Goal: Task Accomplishment & Management: Manage account settings

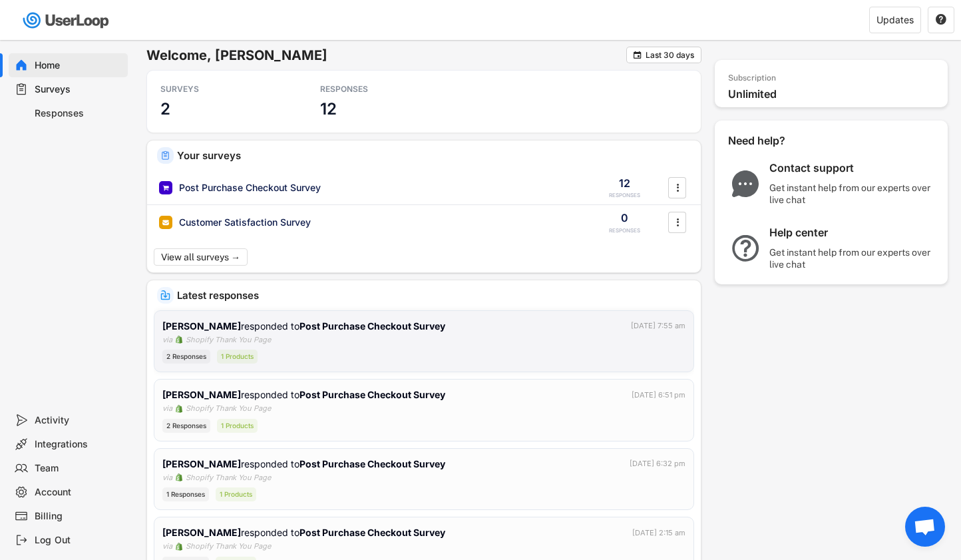
scroll to position [240, 0]
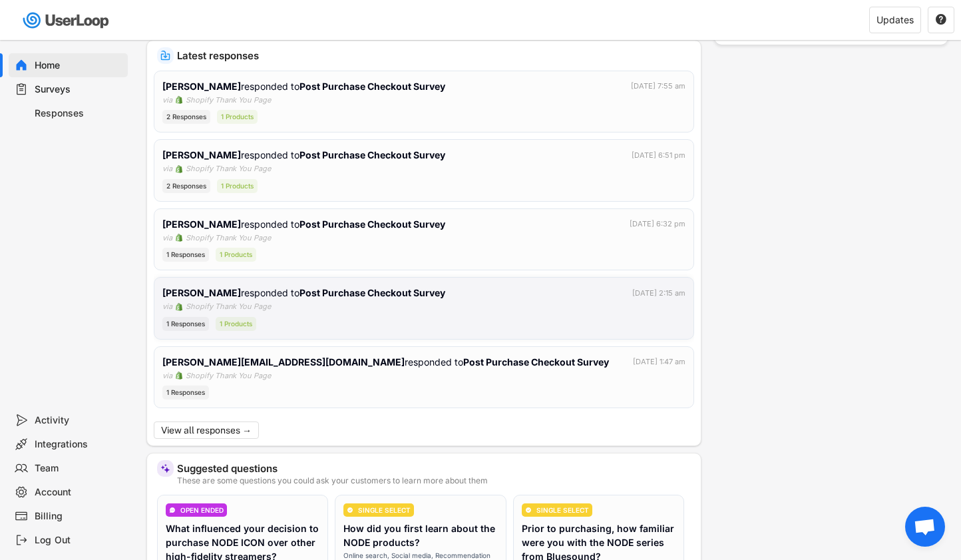
click at [212, 291] on strong "[PERSON_NAME]" at bounding box center [201, 292] width 79 height 11
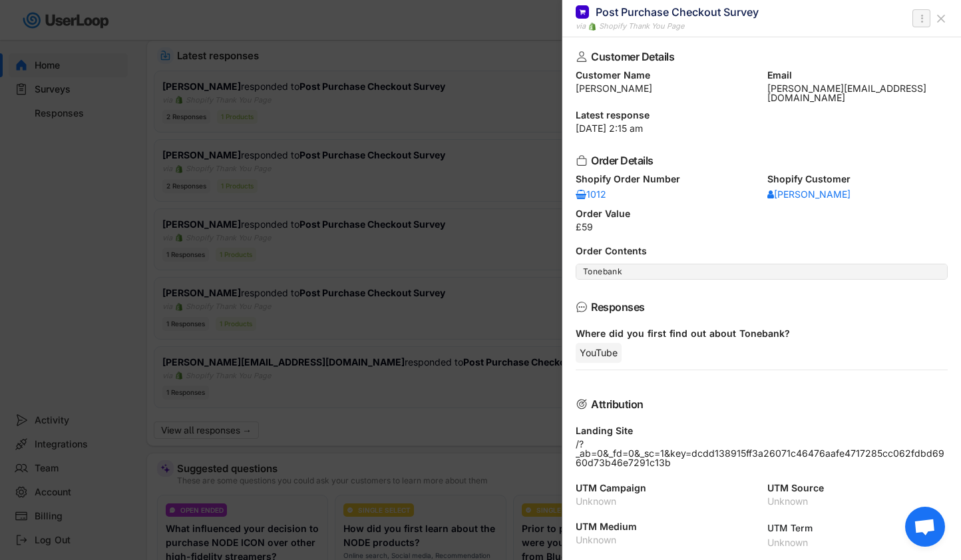
click at [920, 18] on text "" at bounding box center [921, 18] width 3 height 14
click at [857, 44] on div "Delete Response" at bounding box center [869, 44] width 111 height 11
click at [870, 45] on strong "Click to confirm." at bounding box center [884, 44] width 65 height 10
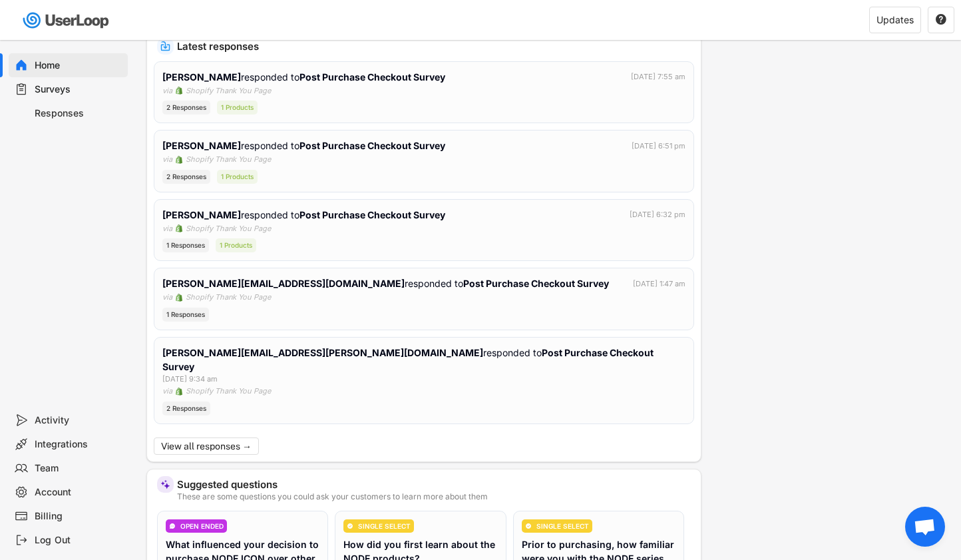
scroll to position [288, 0]
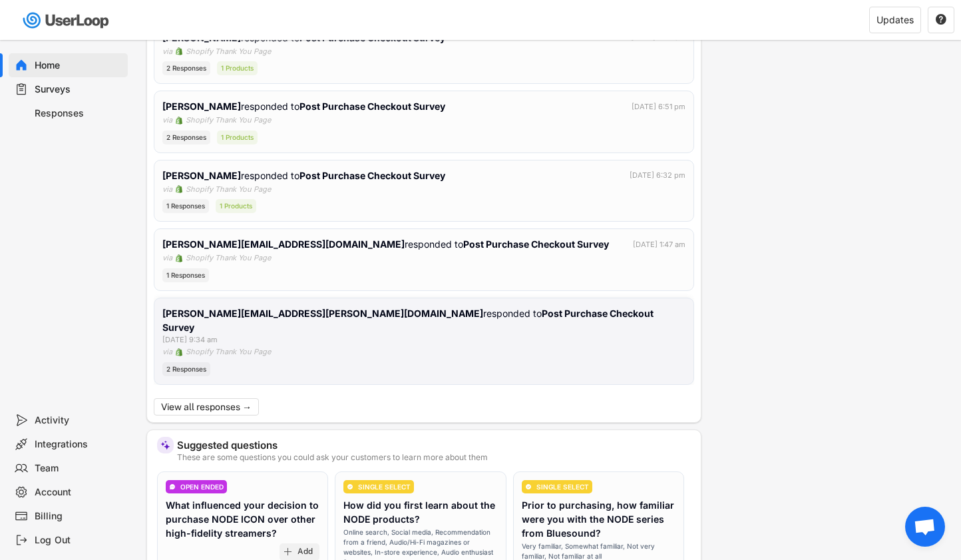
click at [490, 317] on strong "Post Purchase Checkout Survey" at bounding box center [408, 319] width 493 height 25
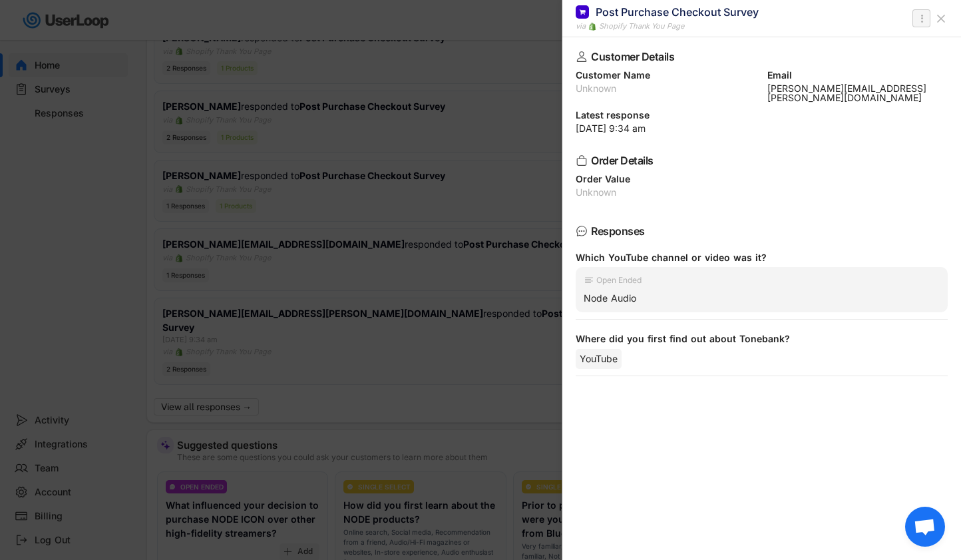
click at [925, 17] on icon "" at bounding box center [921, 19] width 13 height 16
click at [831, 46] on div "Delete Response" at bounding box center [869, 44] width 111 height 11
click at [862, 49] on strong "Click to confirm." at bounding box center [884, 44] width 65 height 10
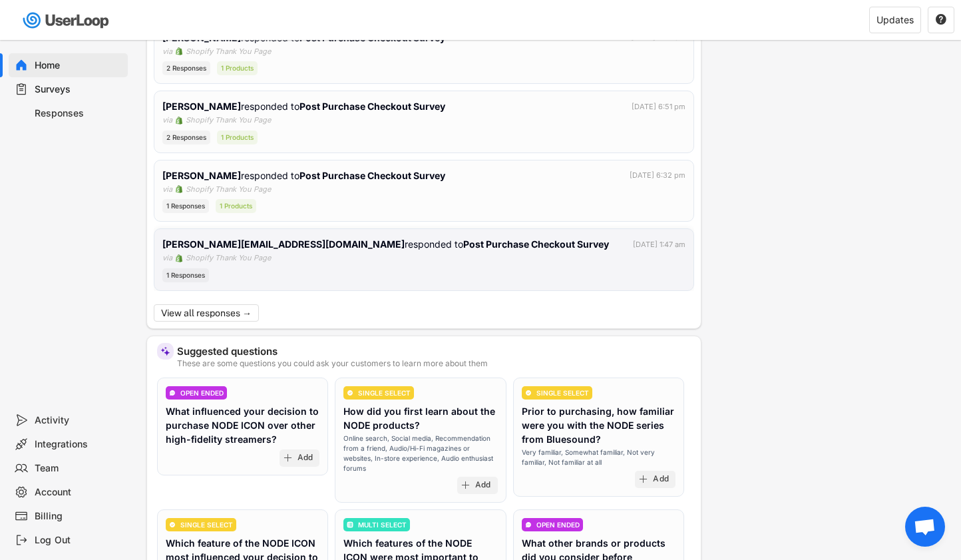
click at [484, 241] on div "[PERSON_NAME][EMAIL_ADDRESS][DOMAIN_NAME] responded to Post Purchase Checkout S…" at bounding box center [423, 244] width 523 height 14
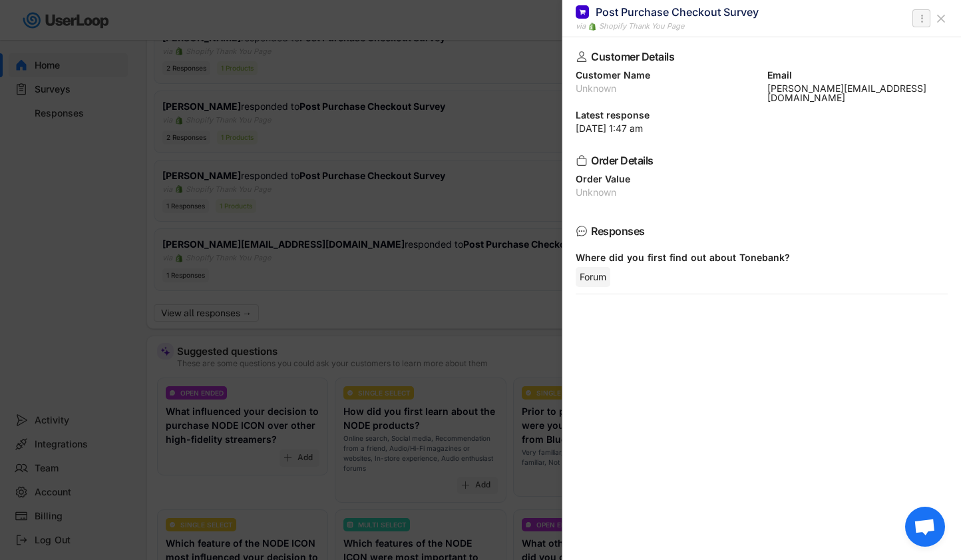
click at [916, 16] on icon "" at bounding box center [921, 19] width 13 height 16
click at [840, 47] on div "Delete Response" at bounding box center [869, 44] width 111 height 11
click at [859, 47] on strong "Click to confirm." at bounding box center [884, 44] width 65 height 10
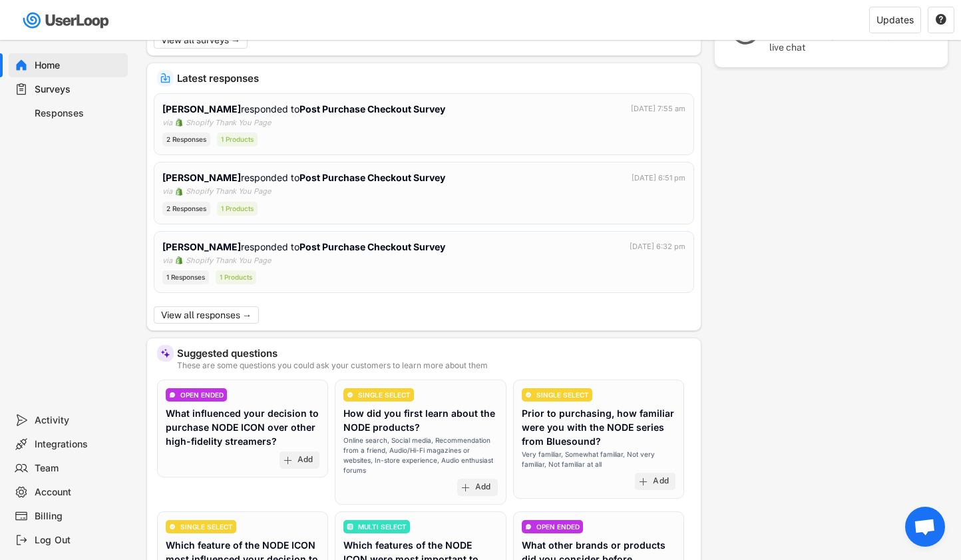
scroll to position [192, 0]
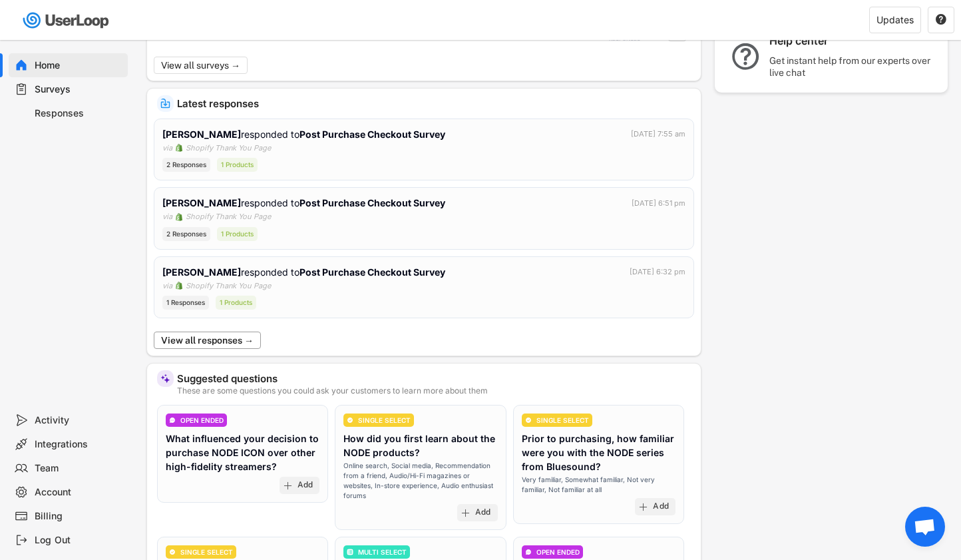
click at [216, 333] on button "View all responses →" at bounding box center [207, 339] width 107 height 17
